Goal: Task Accomplishment & Management: Complete application form

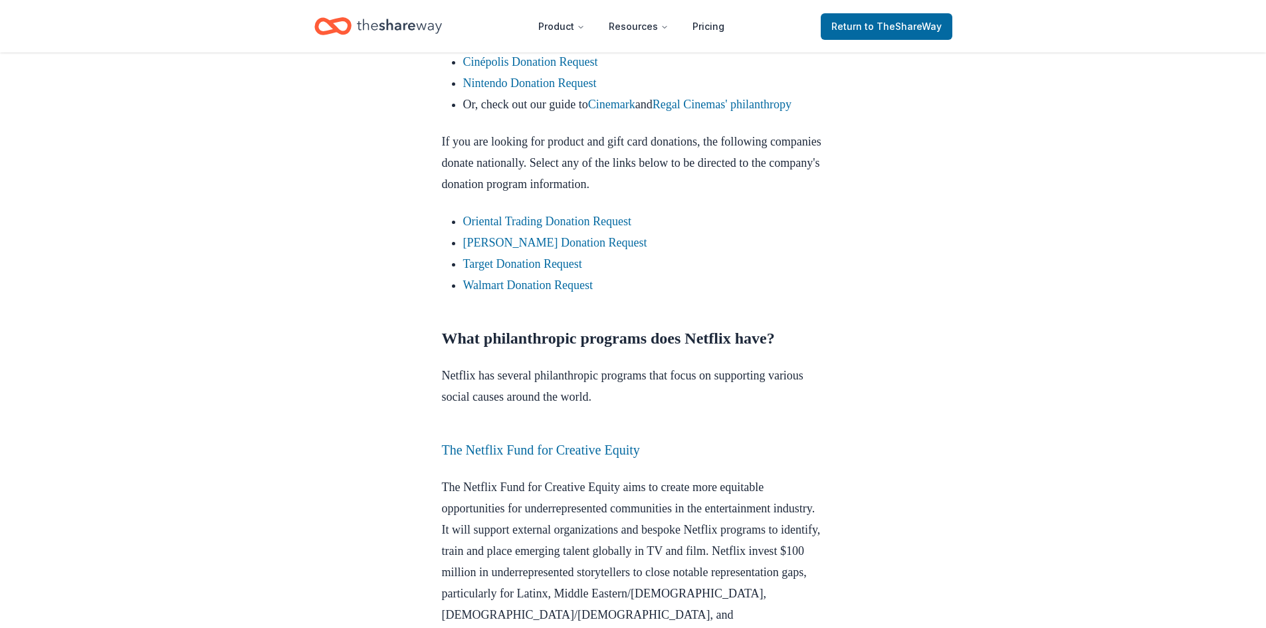
scroll to position [1056, 0]
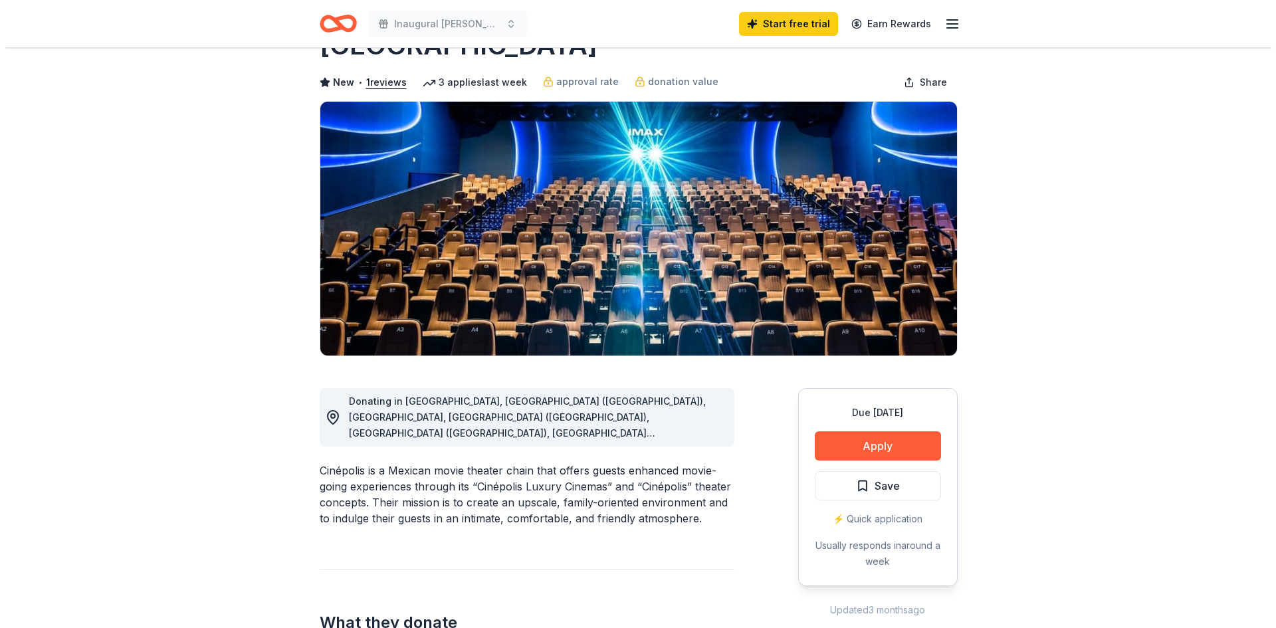
scroll to position [76, 0]
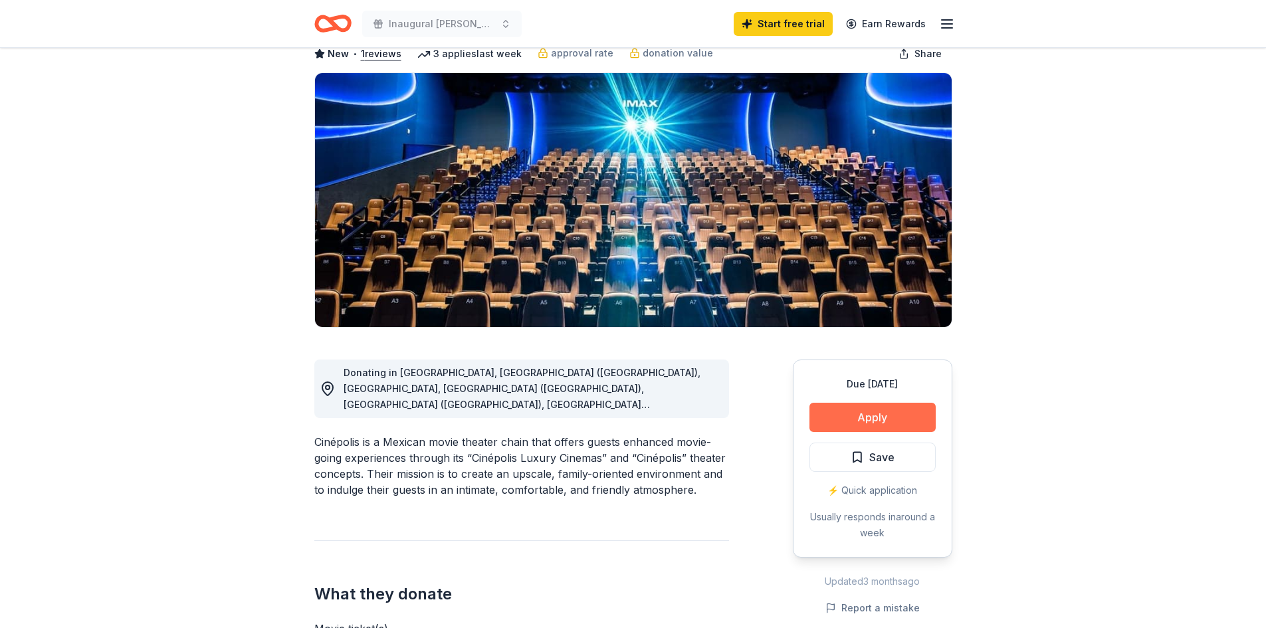
click at [869, 413] on button "Apply" at bounding box center [872, 417] width 126 height 29
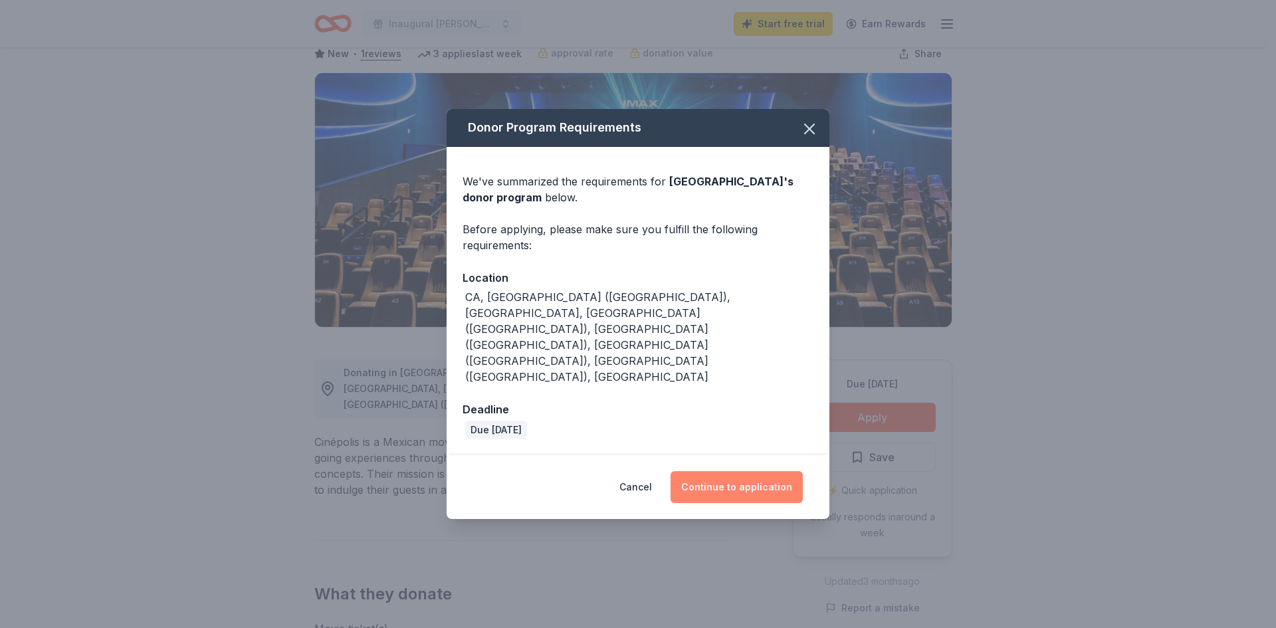
click at [730, 471] on button "Continue to application" at bounding box center [736, 487] width 132 height 32
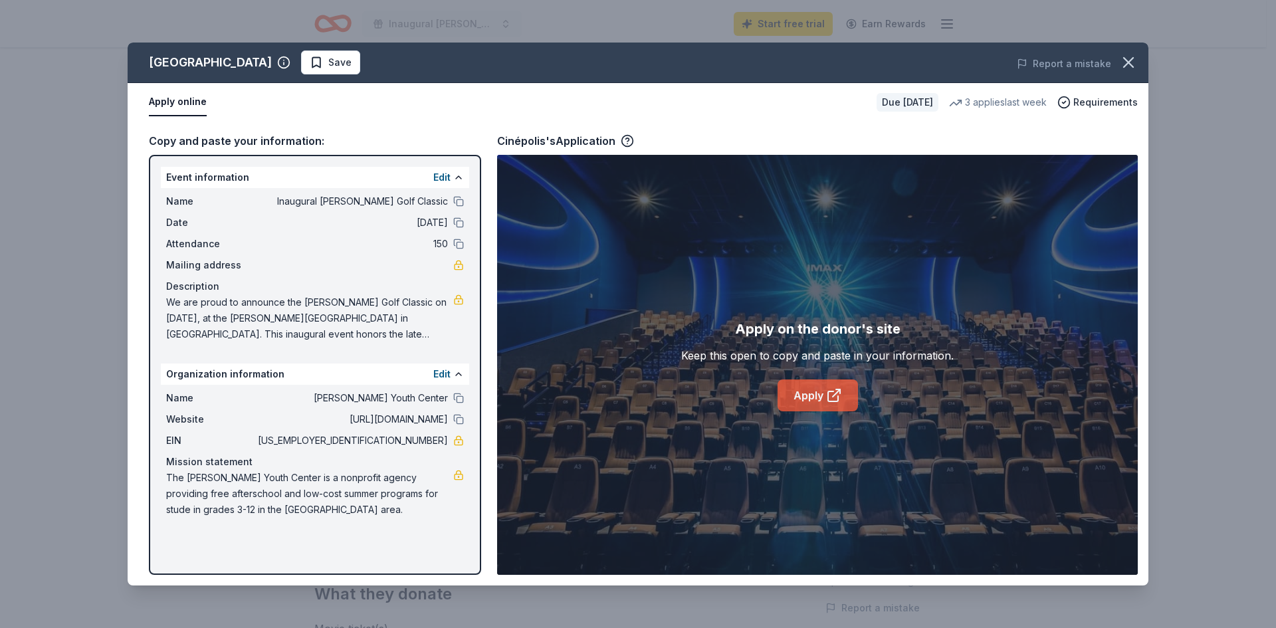
click at [829, 390] on icon at bounding box center [834, 395] width 16 height 16
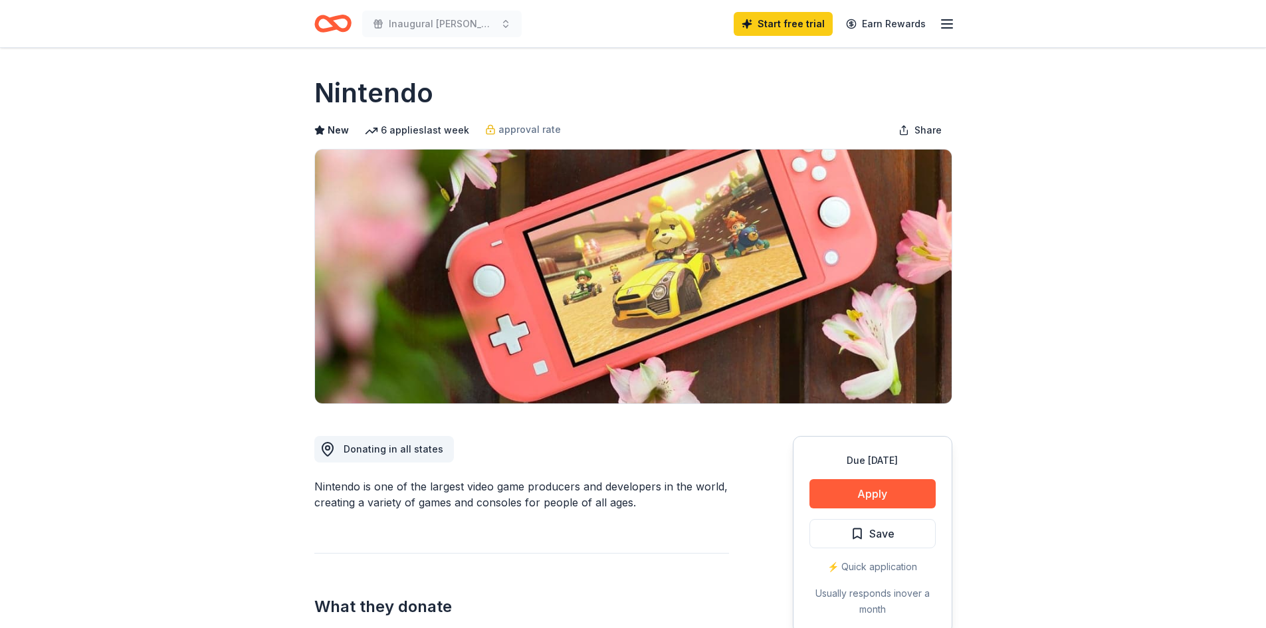
click at [856, 478] on div "Due [DATE] Apply Save ⚡️ Quick application Usually responds in over a month" at bounding box center [872, 535] width 159 height 198
click at [859, 490] on button "Apply" at bounding box center [872, 493] width 126 height 29
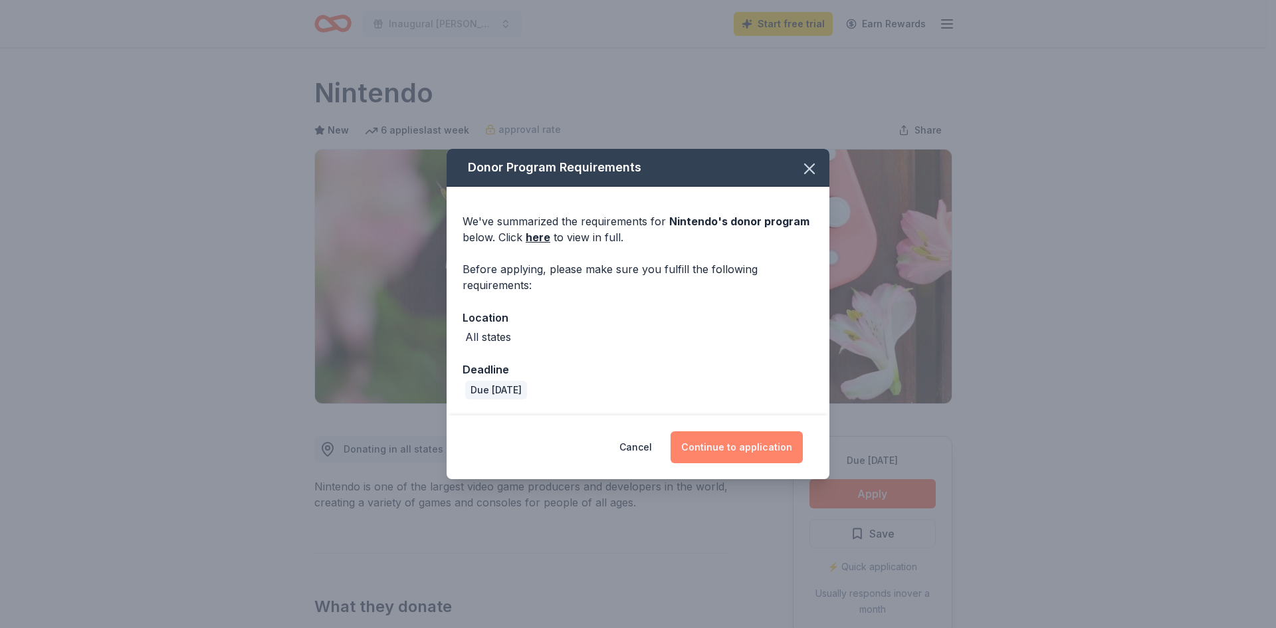
click at [699, 442] on button "Continue to application" at bounding box center [736, 447] width 132 height 32
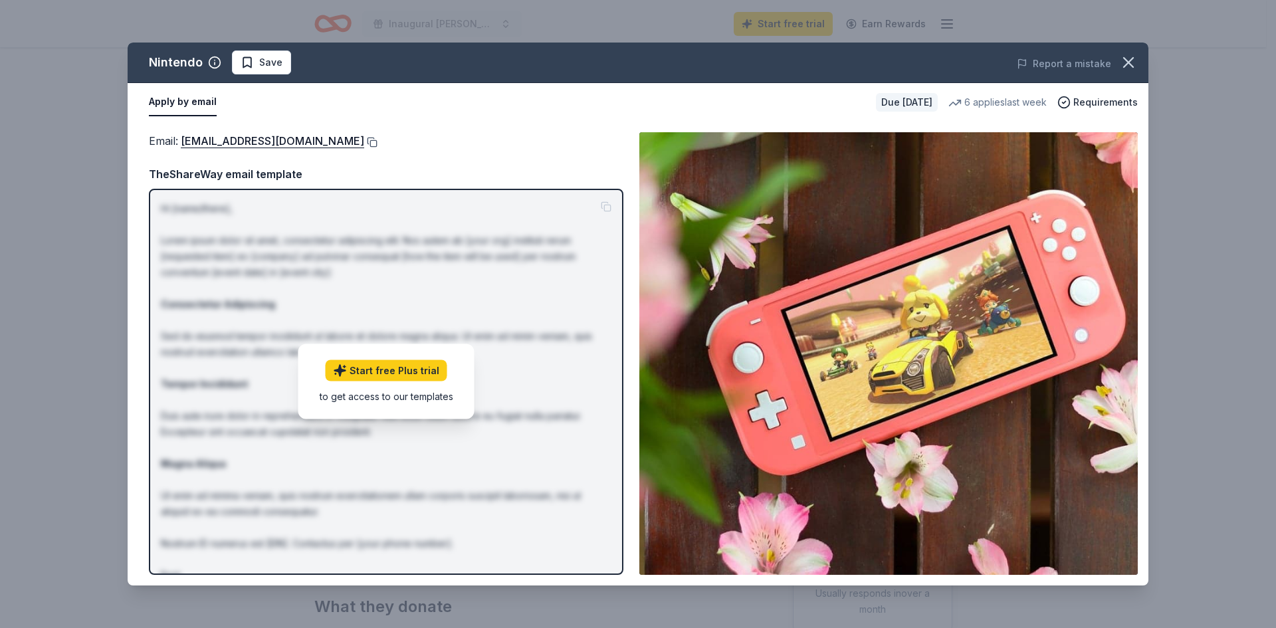
click at [377, 138] on button at bounding box center [370, 142] width 13 height 11
